Goal: Book appointment/travel/reservation

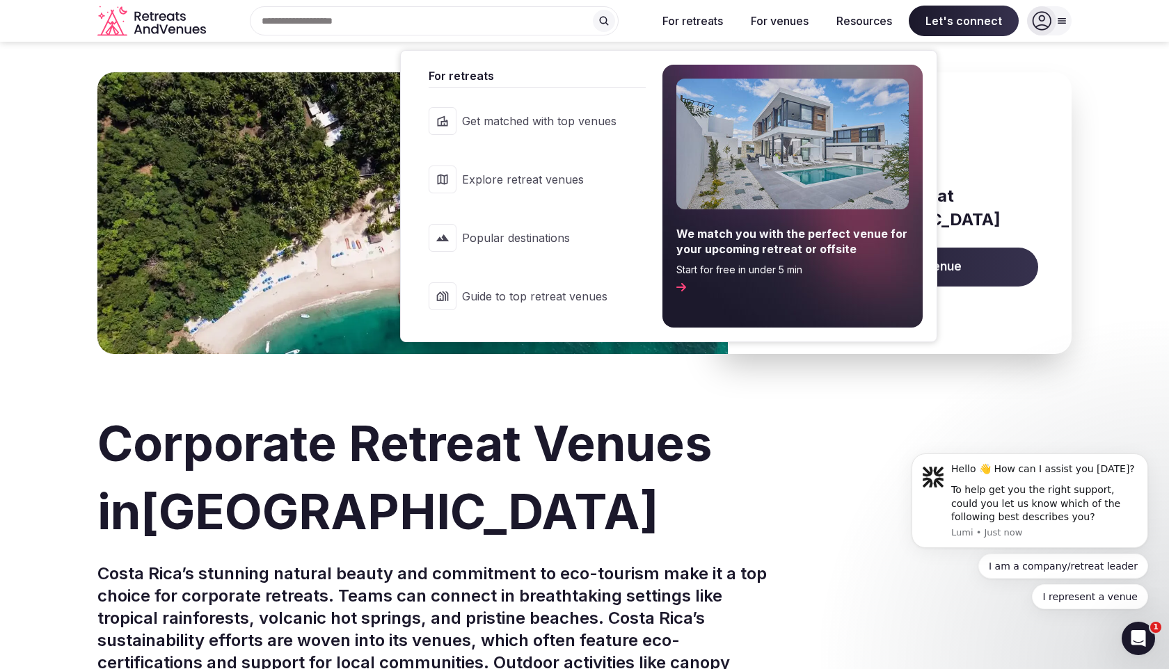
click at [543, 183] on span "Explore retreat venues" at bounding box center [539, 179] width 154 height 15
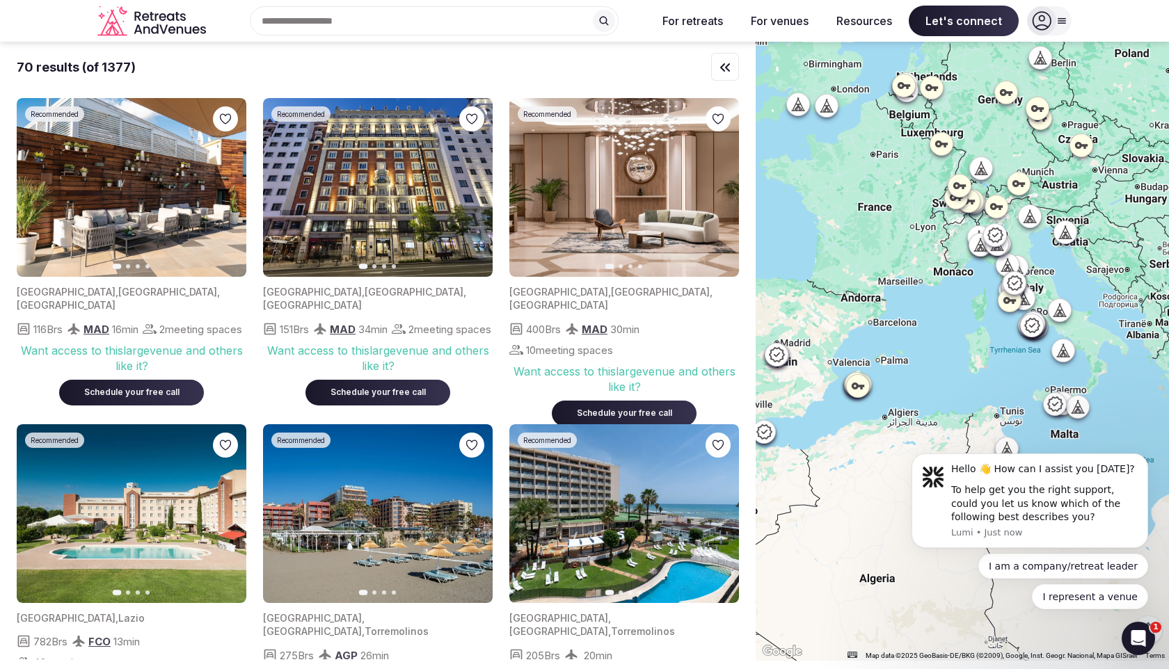
click at [362, 27] on div "Search Popular Destinations [GEOGRAPHIC_DATA], [GEOGRAPHIC_DATA] [GEOGRAPHIC_DA…" at bounding box center [428, 20] width 434 height 29
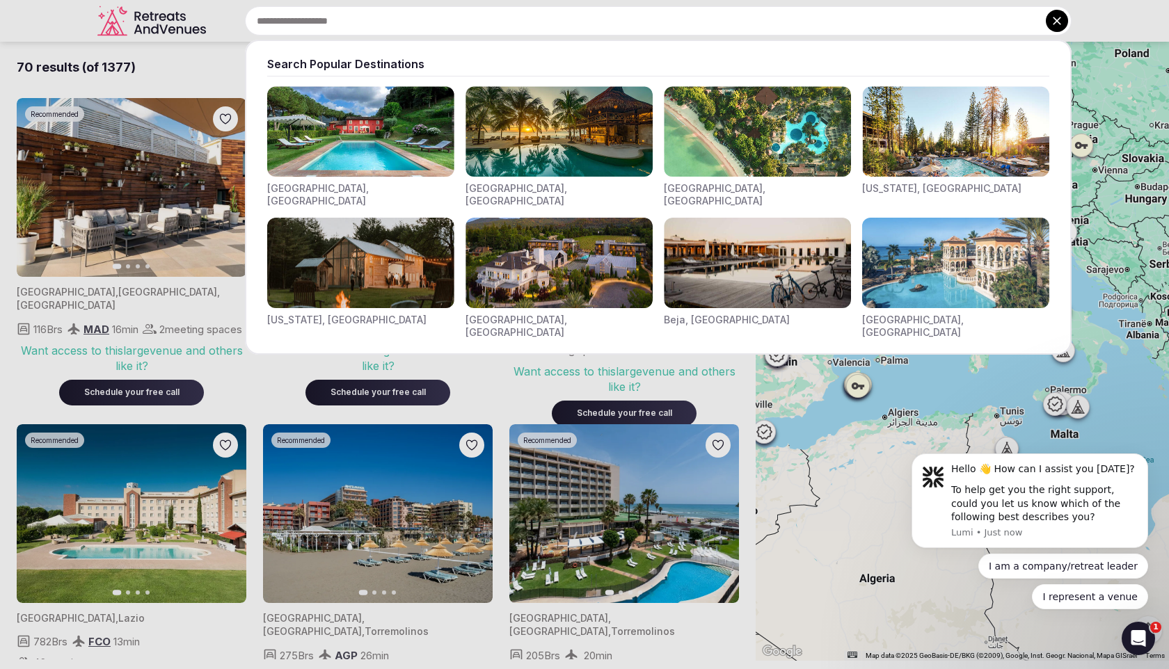
type input "*"
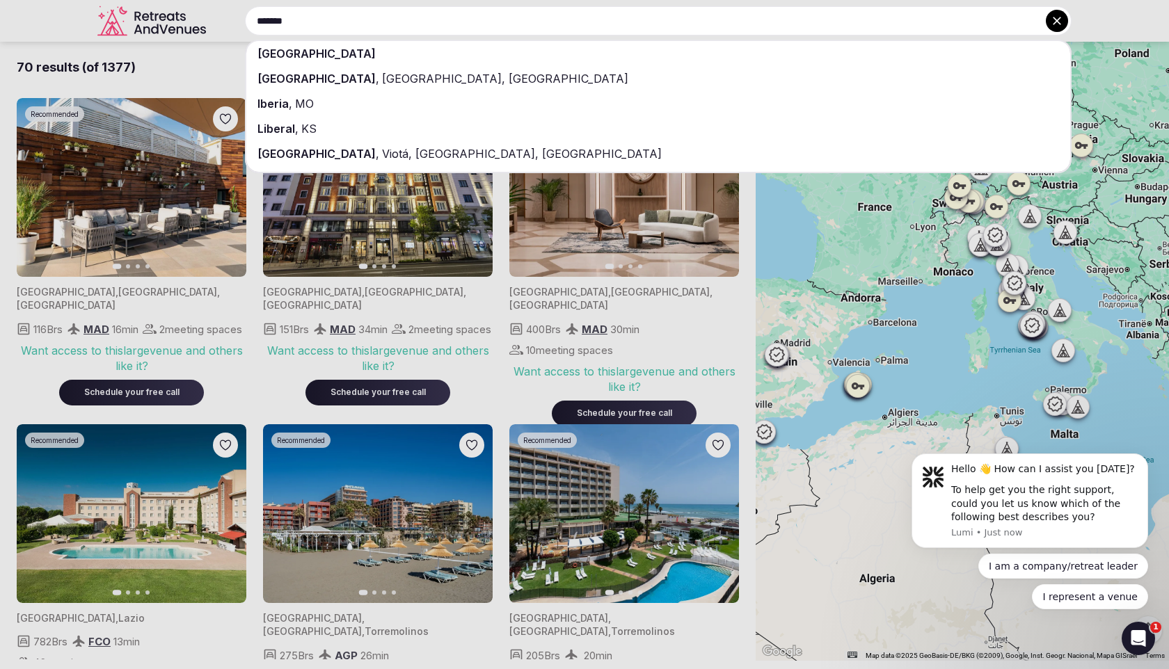
type input "*******"
click at [379, 78] on span "[GEOGRAPHIC_DATA], [GEOGRAPHIC_DATA]" at bounding box center [503, 79] width 249 height 14
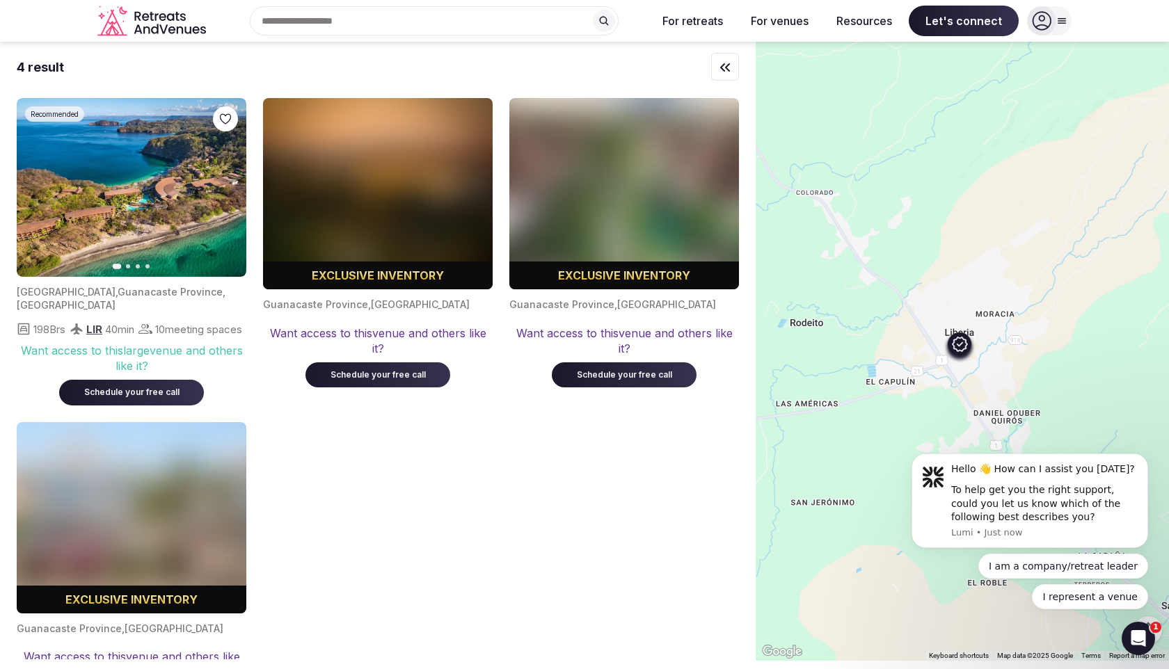
click at [175, 220] on img at bounding box center [132, 187] width 230 height 179
click at [119, 211] on img at bounding box center [132, 187] width 230 height 179
click at [232, 194] on button "Next slide" at bounding box center [227, 188] width 22 height 22
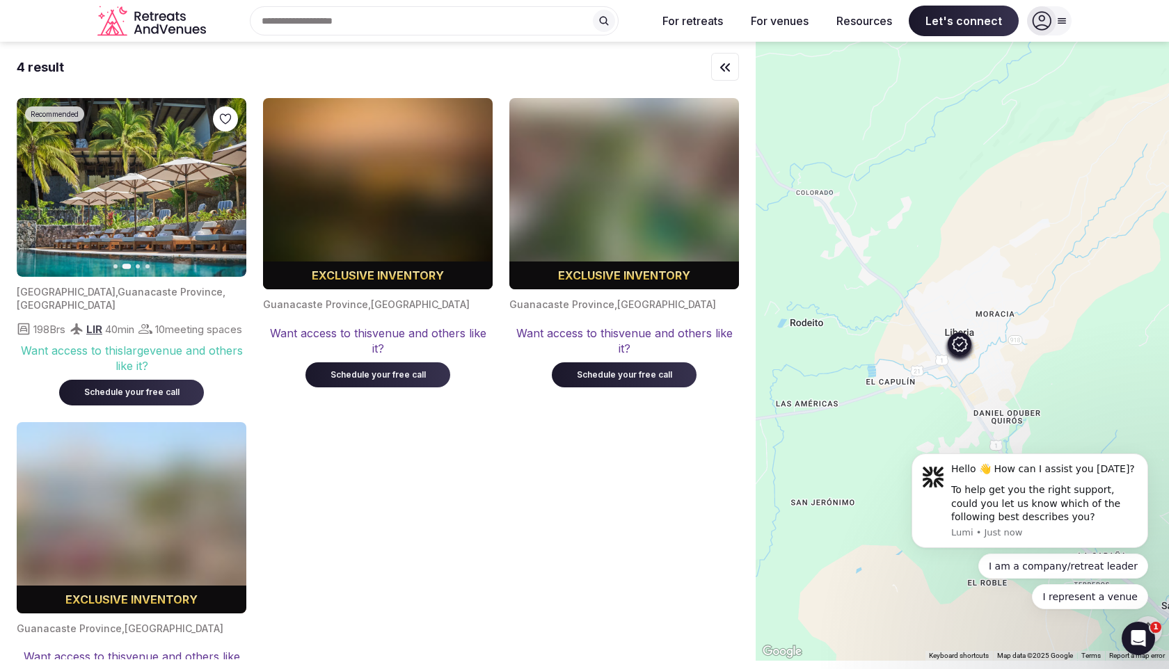
click at [230, 193] on icon "button" at bounding box center [226, 187] width 11 height 11
